Goal: Task Accomplishment & Management: Complete application form

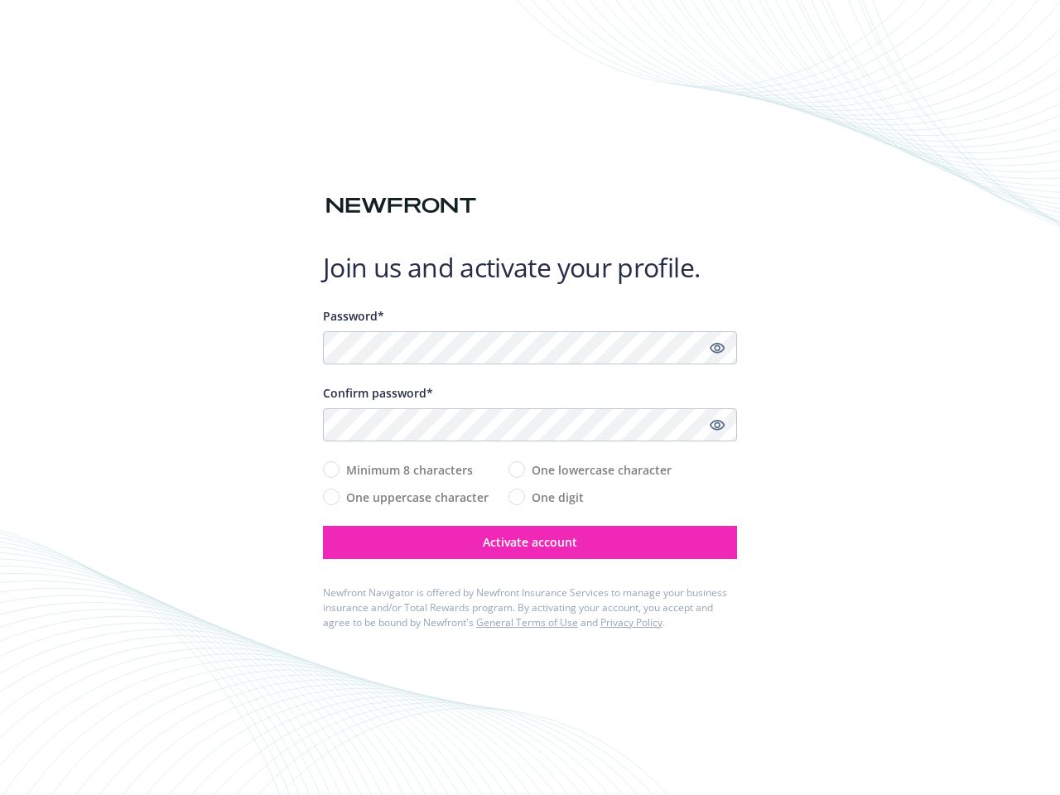
click at [530, 398] on div "Confirm password*" at bounding box center [530, 392] width 414 height 17
click at [717, 348] on icon "Show password" at bounding box center [717, 347] width 15 height 15
click at [717, 425] on icon "Show password" at bounding box center [717, 425] width 15 height 15
click at [530, 543] on span "Activate account" at bounding box center [530, 542] width 94 height 16
